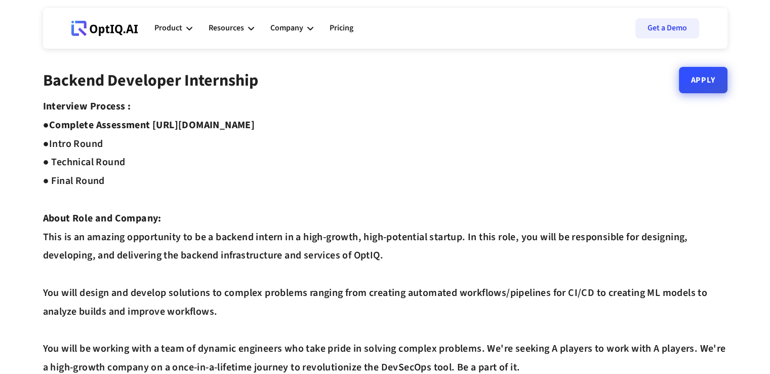
click at [708, 76] on link "Apply" at bounding box center [703, 80] width 49 height 26
click at [255, 125] on strong "Complete Assessment [URL][DOMAIN_NAME] ●" at bounding box center [149, 134] width 212 height 33
click at [255, 122] on strong "Complete Assessment [URL][DOMAIN_NAME] ●" at bounding box center [149, 134] width 212 height 33
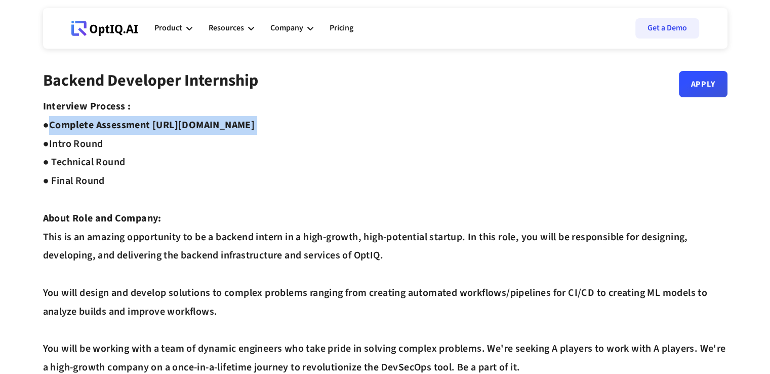
click at [255, 122] on strong "Complete Assessment [URL][DOMAIN_NAME] ●" at bounding box center [149, 134] width 212 height 33
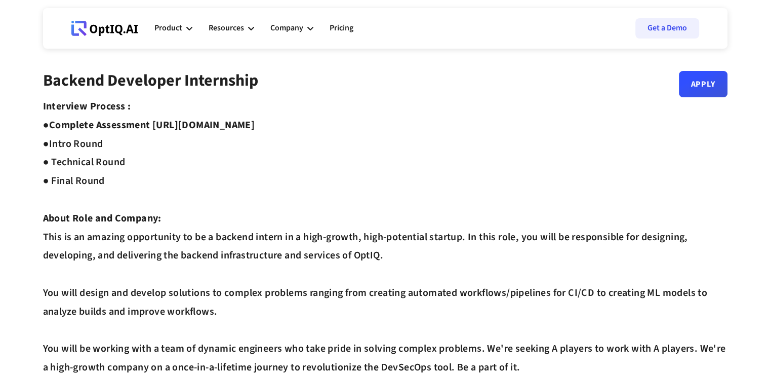
drag, startPoint x: 154, startPoint y: 125, endPoint x: 343, endPoint y: 125, distance: 188.4
